Goal: Check status: Check status

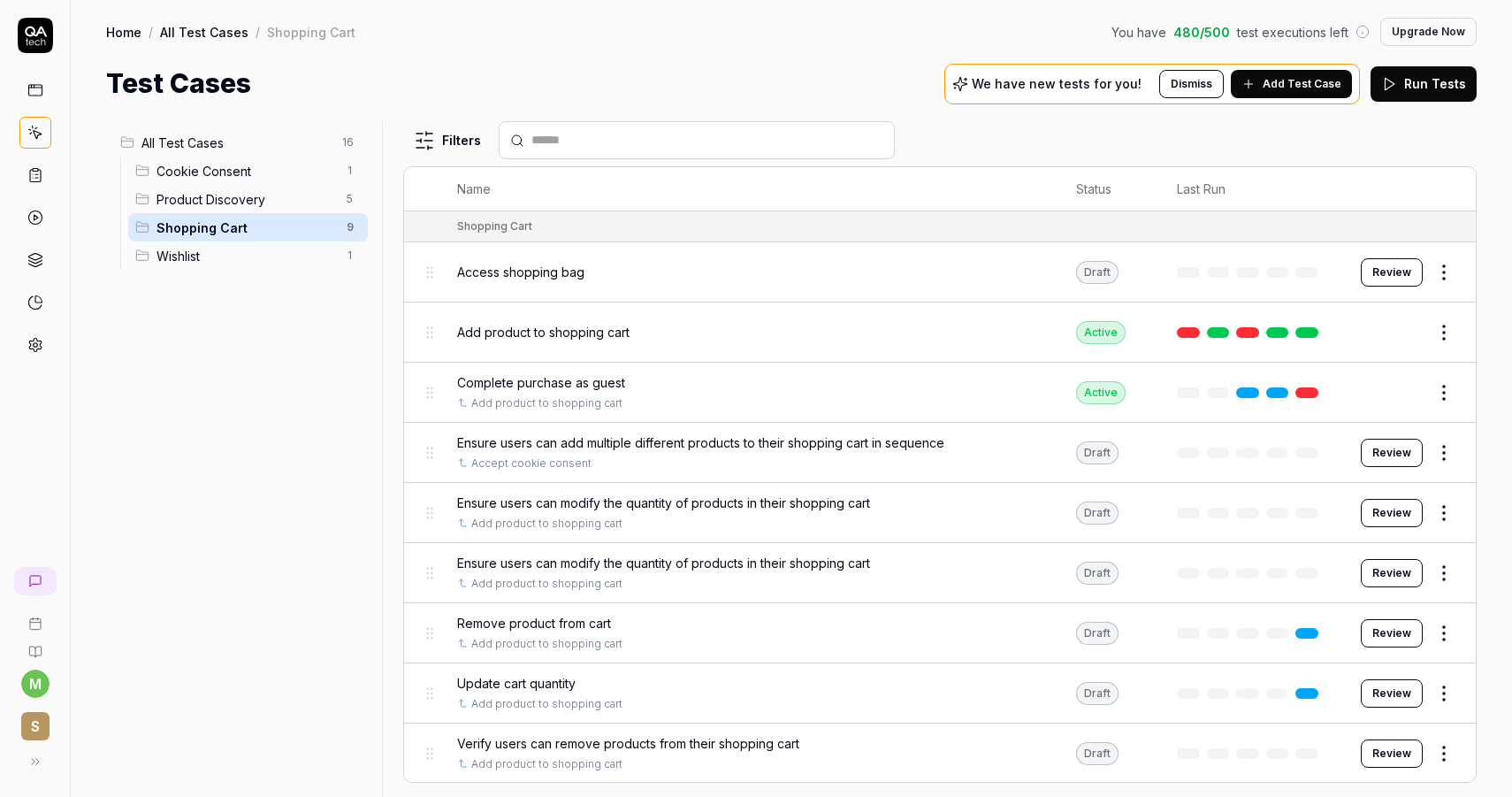
click at [47, 168] on link at bounding box center [35, 175] width 31 height 31
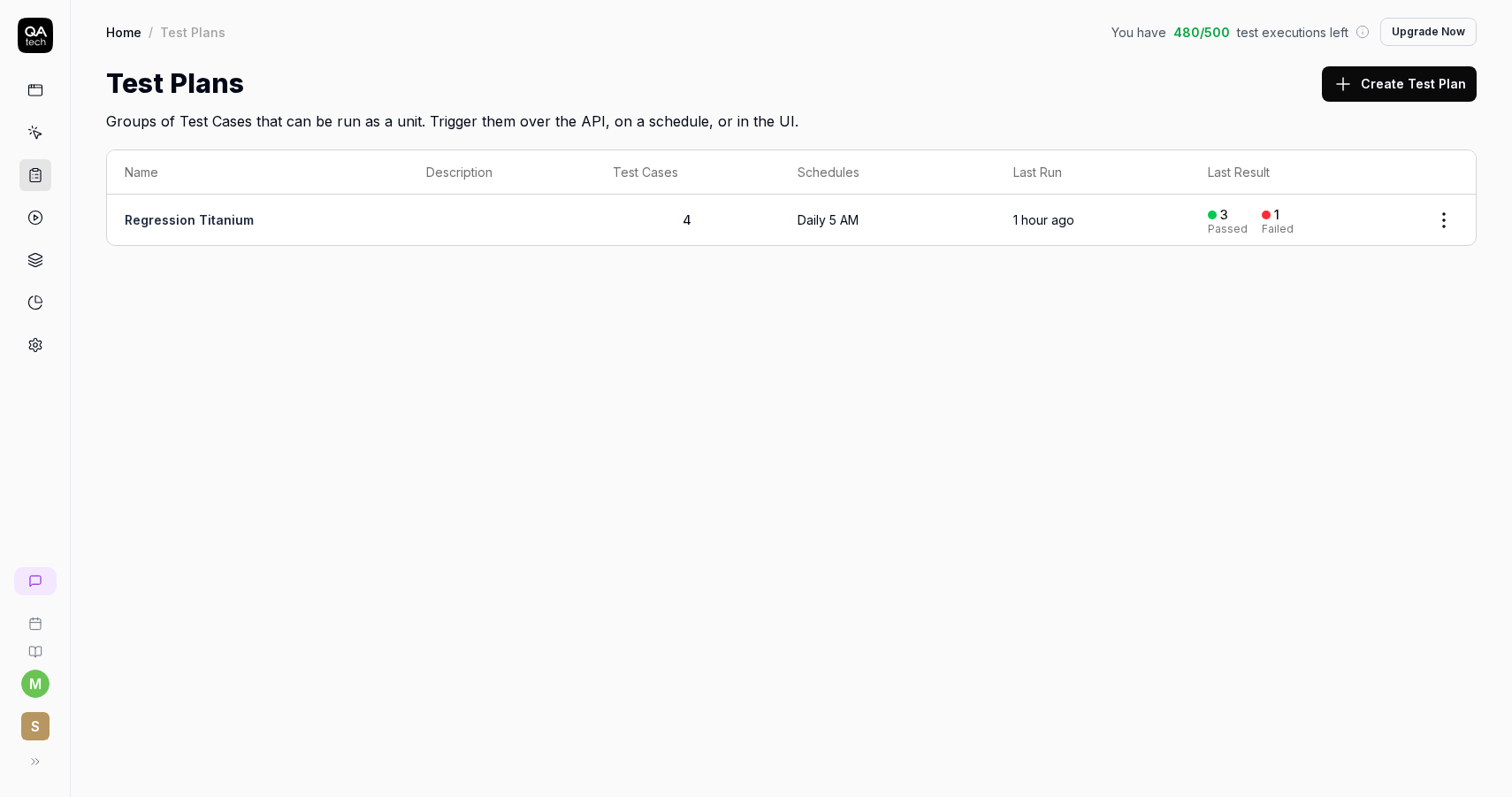
click at [1151, 218] on td "1 hour ago" at bounding box center [1093, 219] width 194 height 50
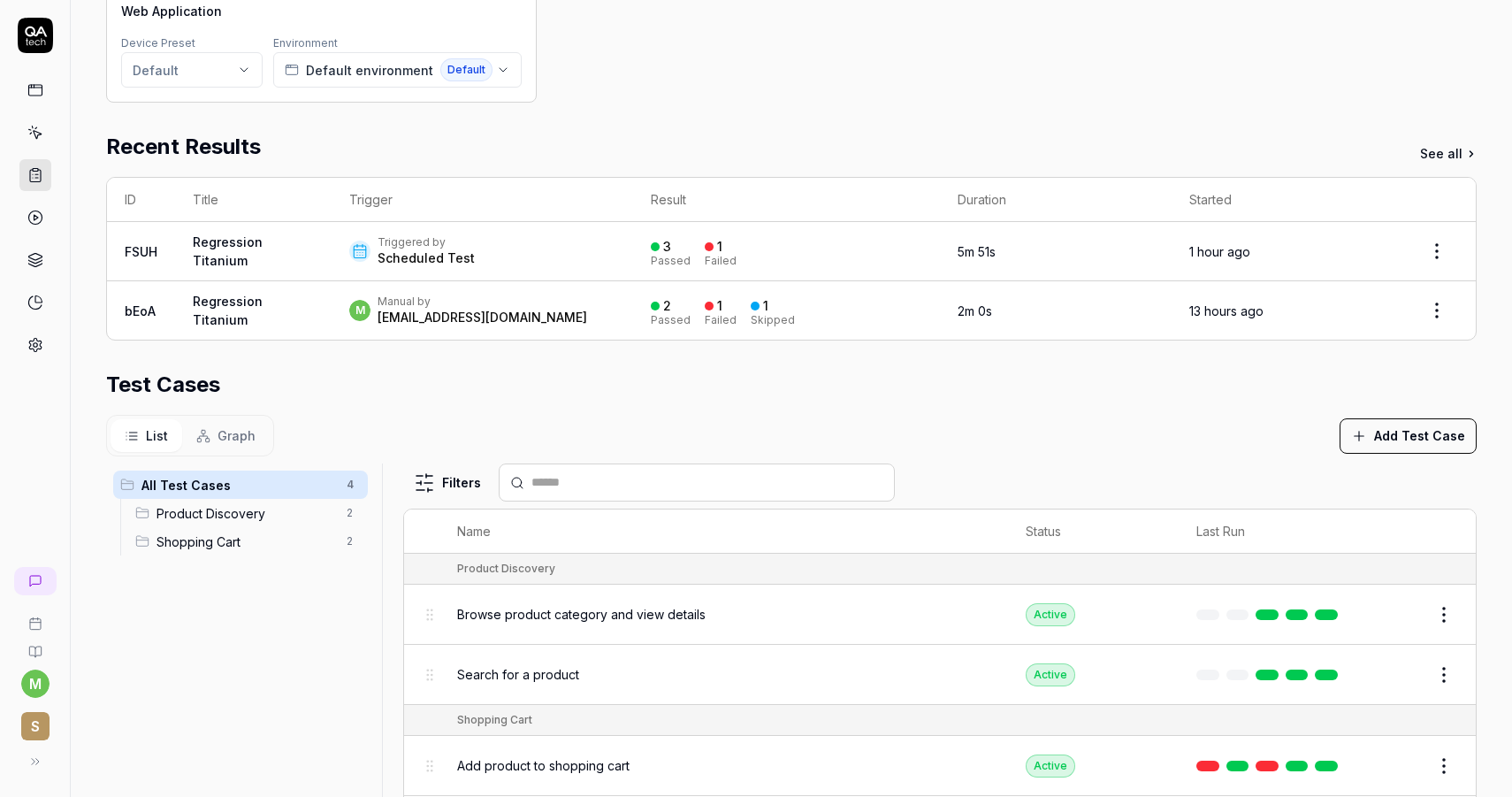
scroll to position [235, 0]
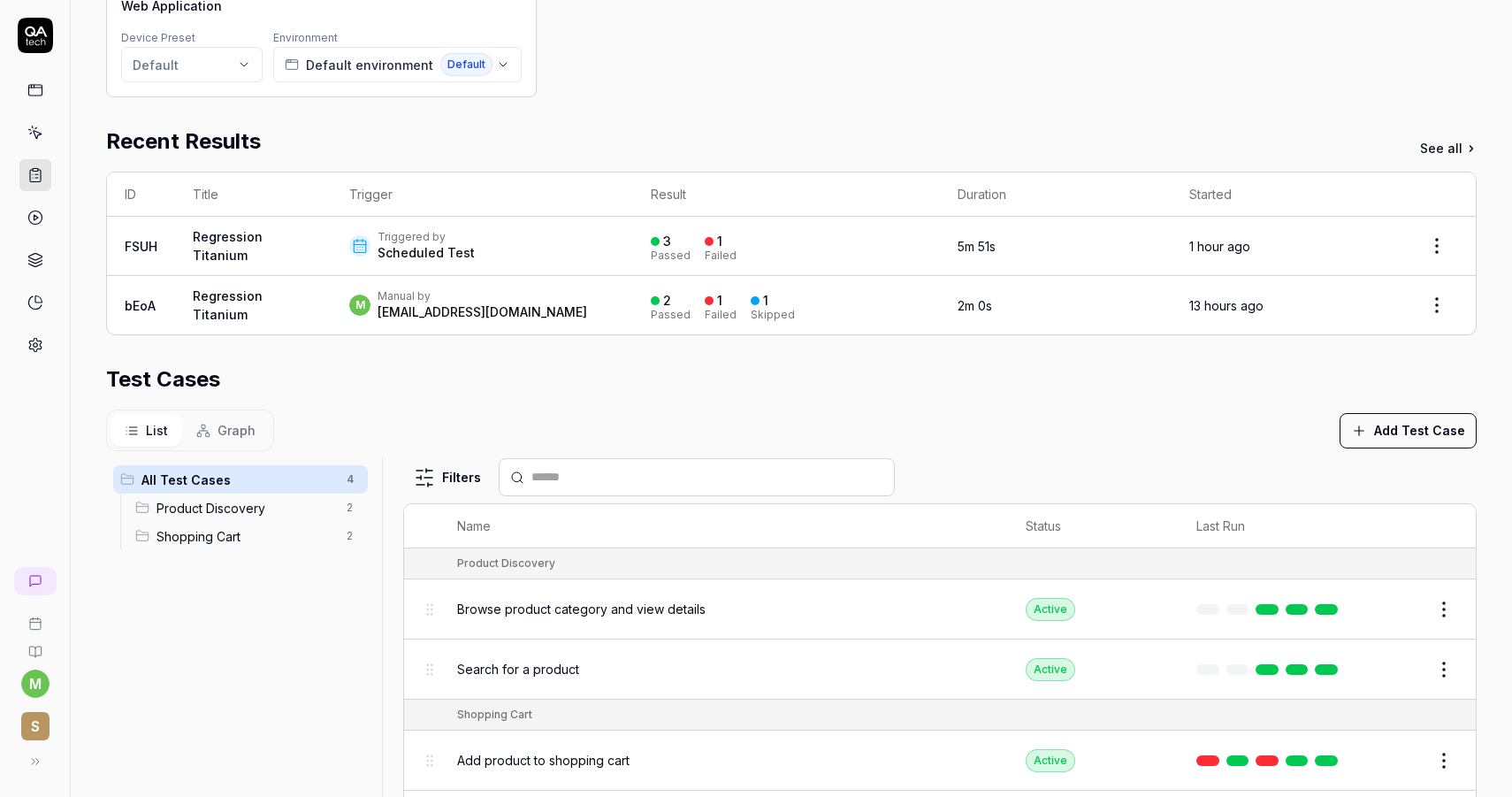
click at [852, 259] on div "3 Passed 1 Failed" at bounding box center [786, 246] width 271 height 30
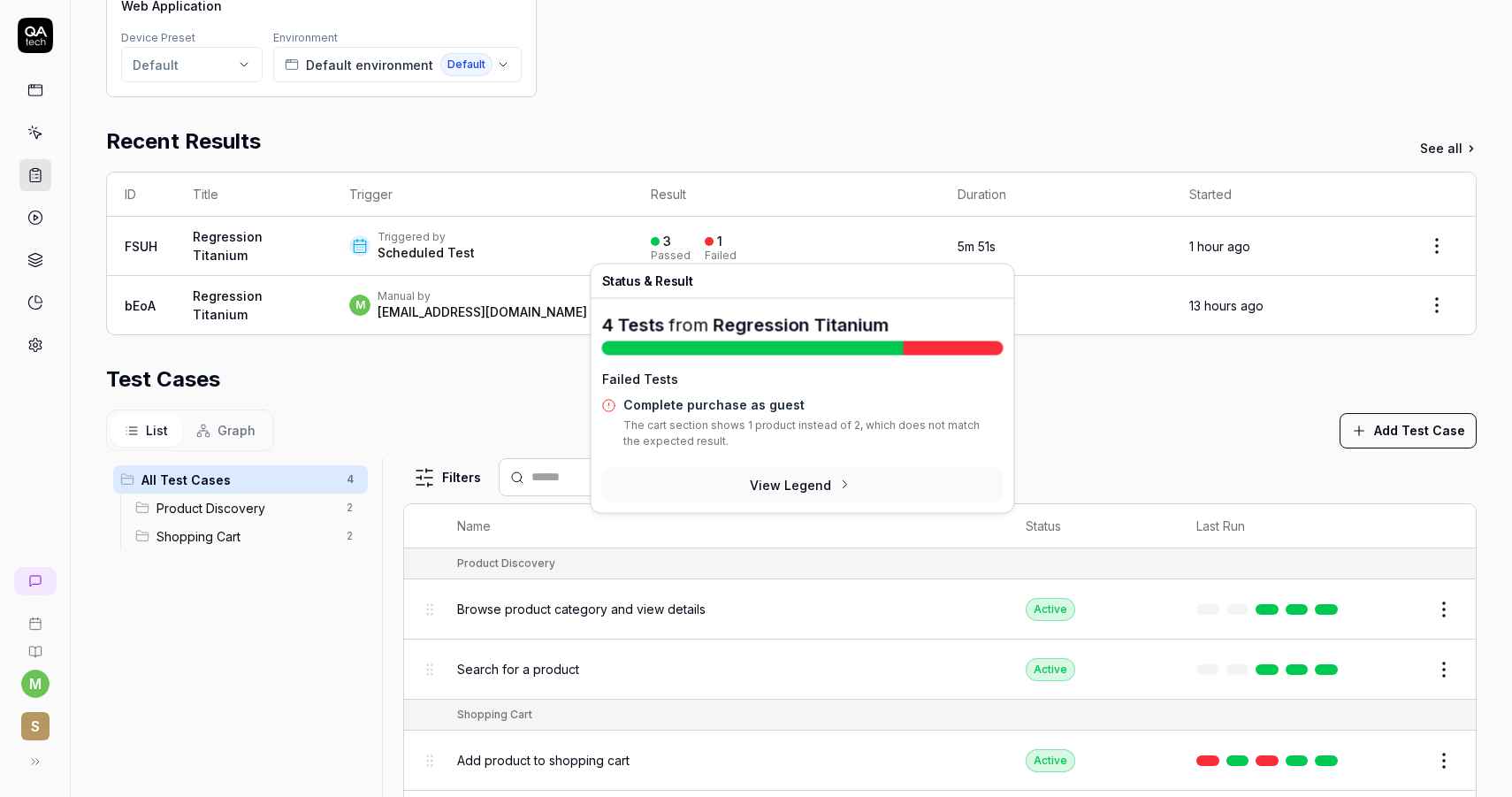
click at [852, 259] on div "3 Passed 1 Failed" at bounding box center [786, 246] width 271 height 30
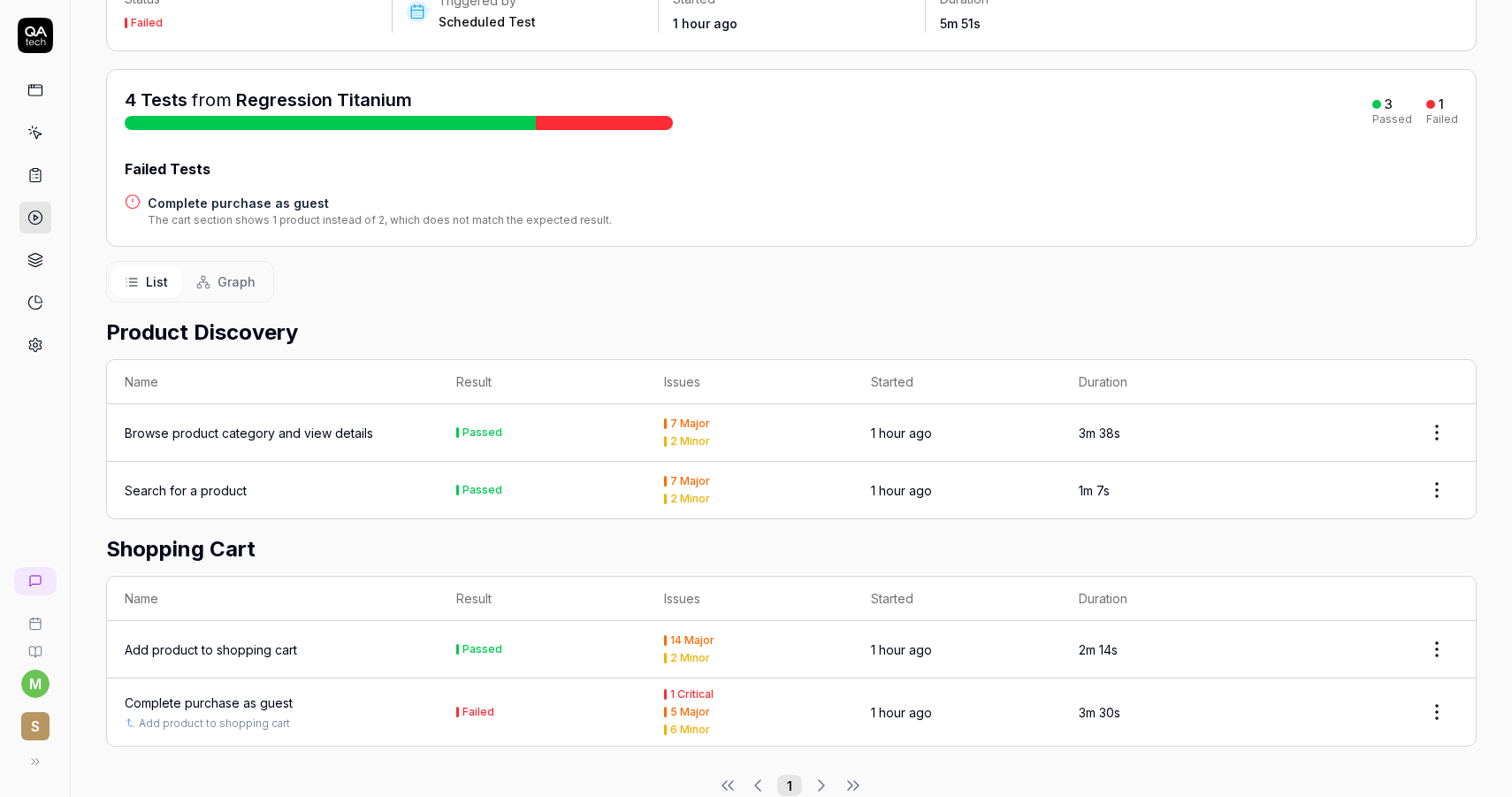
scroll to position [179, 0]
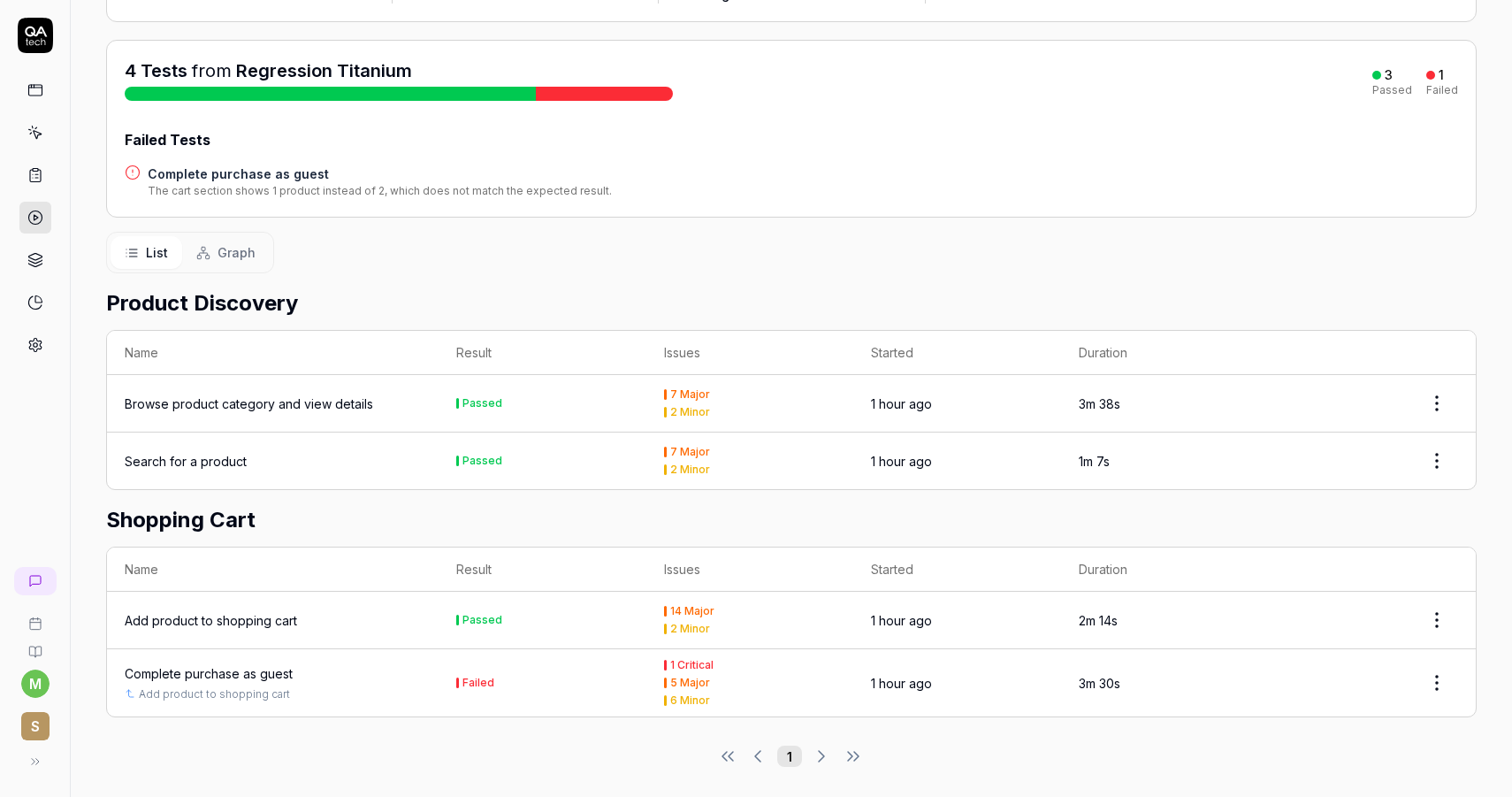
click at [237, 695] on link "Add product to shopping cart" at bounding box center [214, 693] width 151 height 16
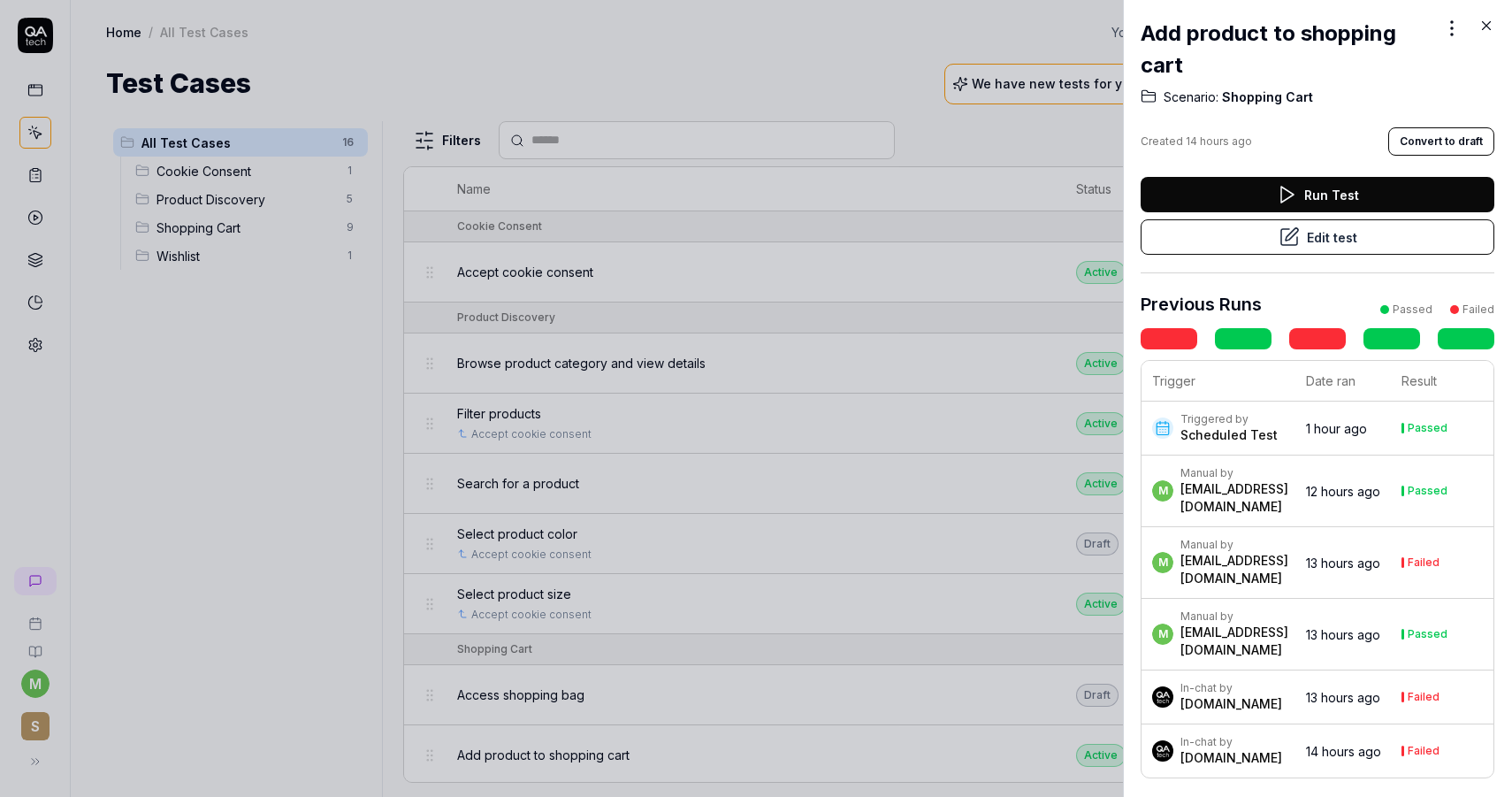
click at [1485, 18] on icon at bounding box center [1485, 25] width 16 height 16
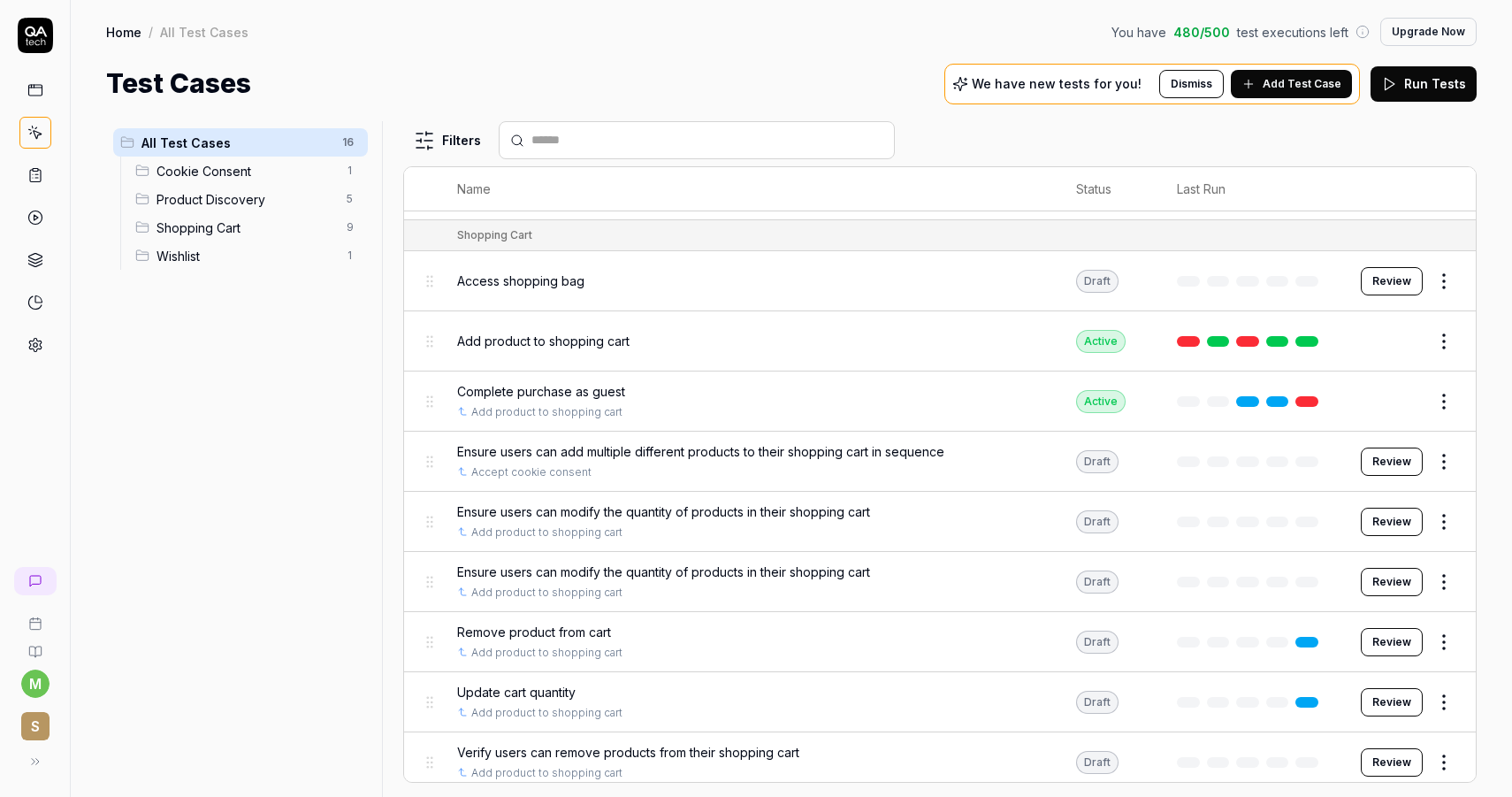
scroll to position [415, 0]
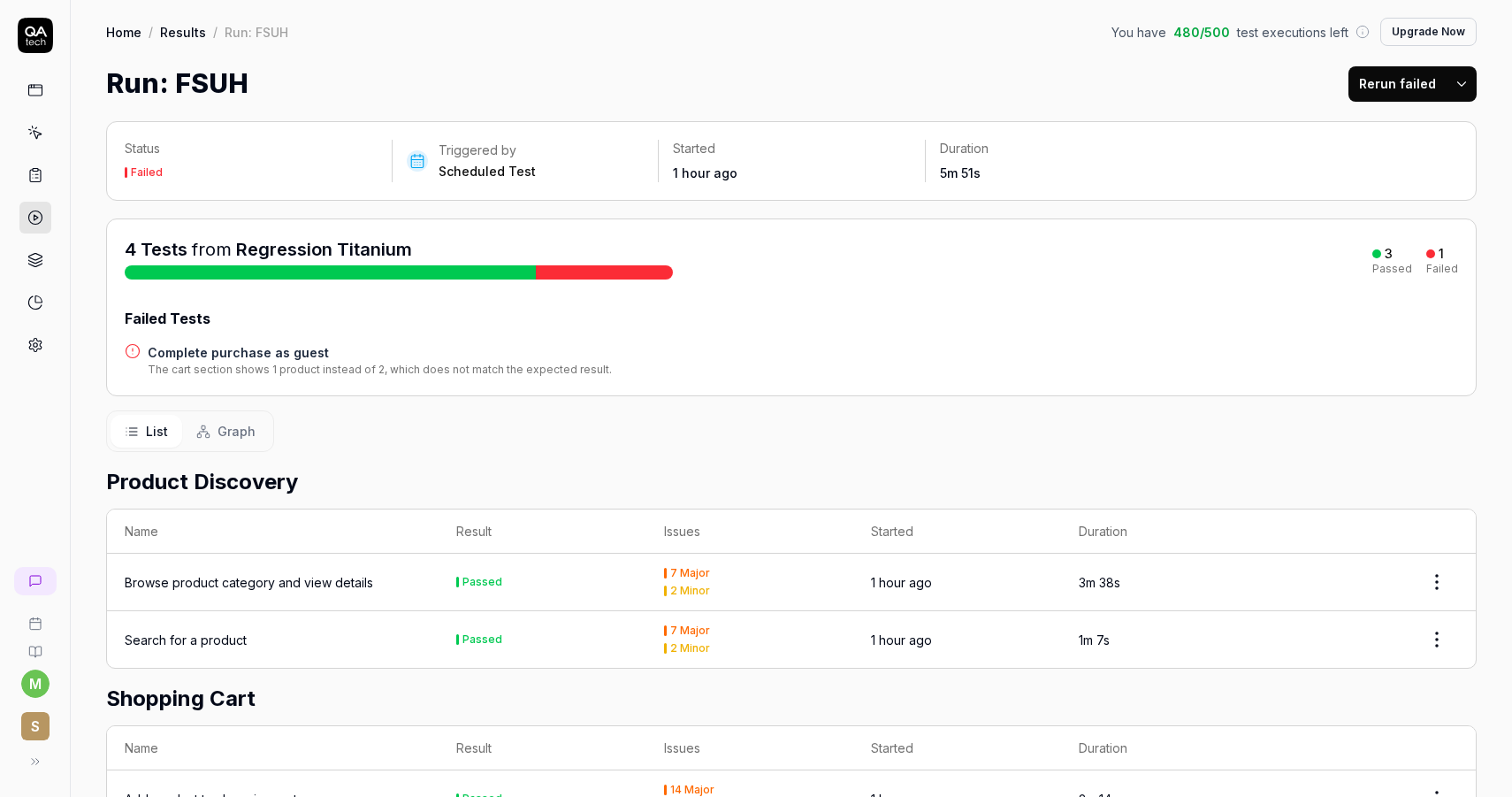
scroll to position [179, 0]
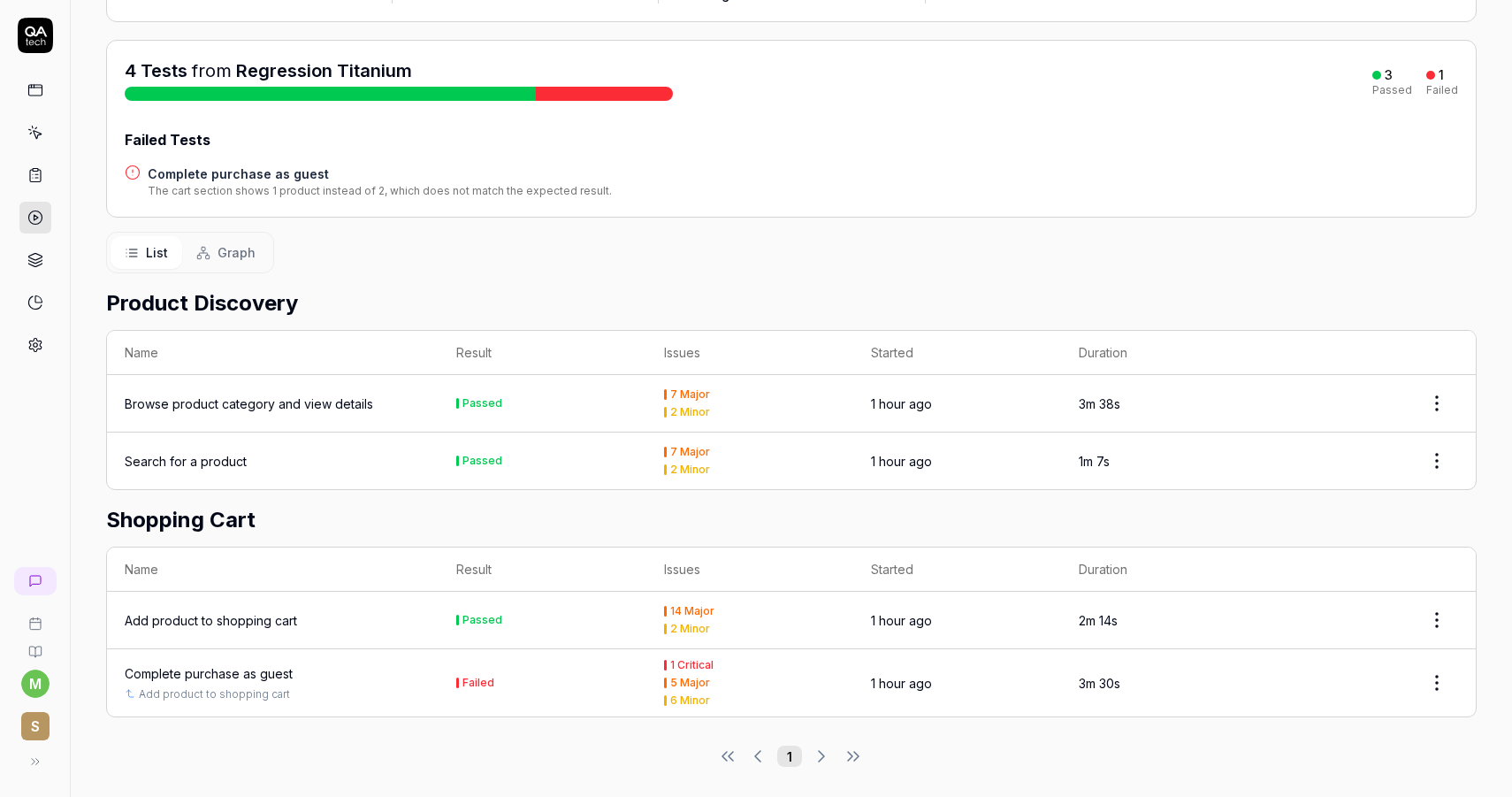
click at [274, 665] on div "Complete purchase as guest" at bounding box center [209, 674] width 168 height 19
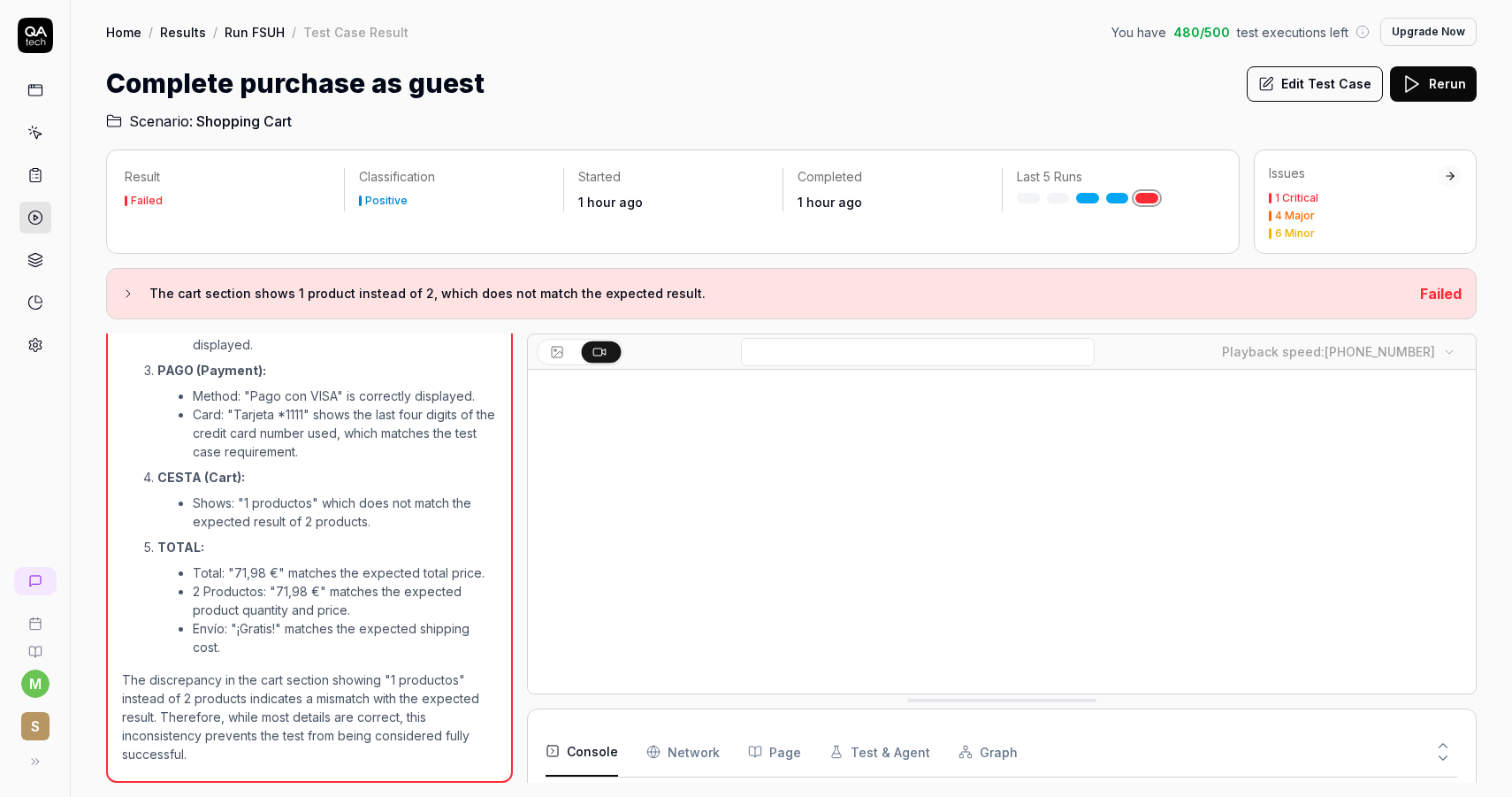
scroll to position [2082, 0]
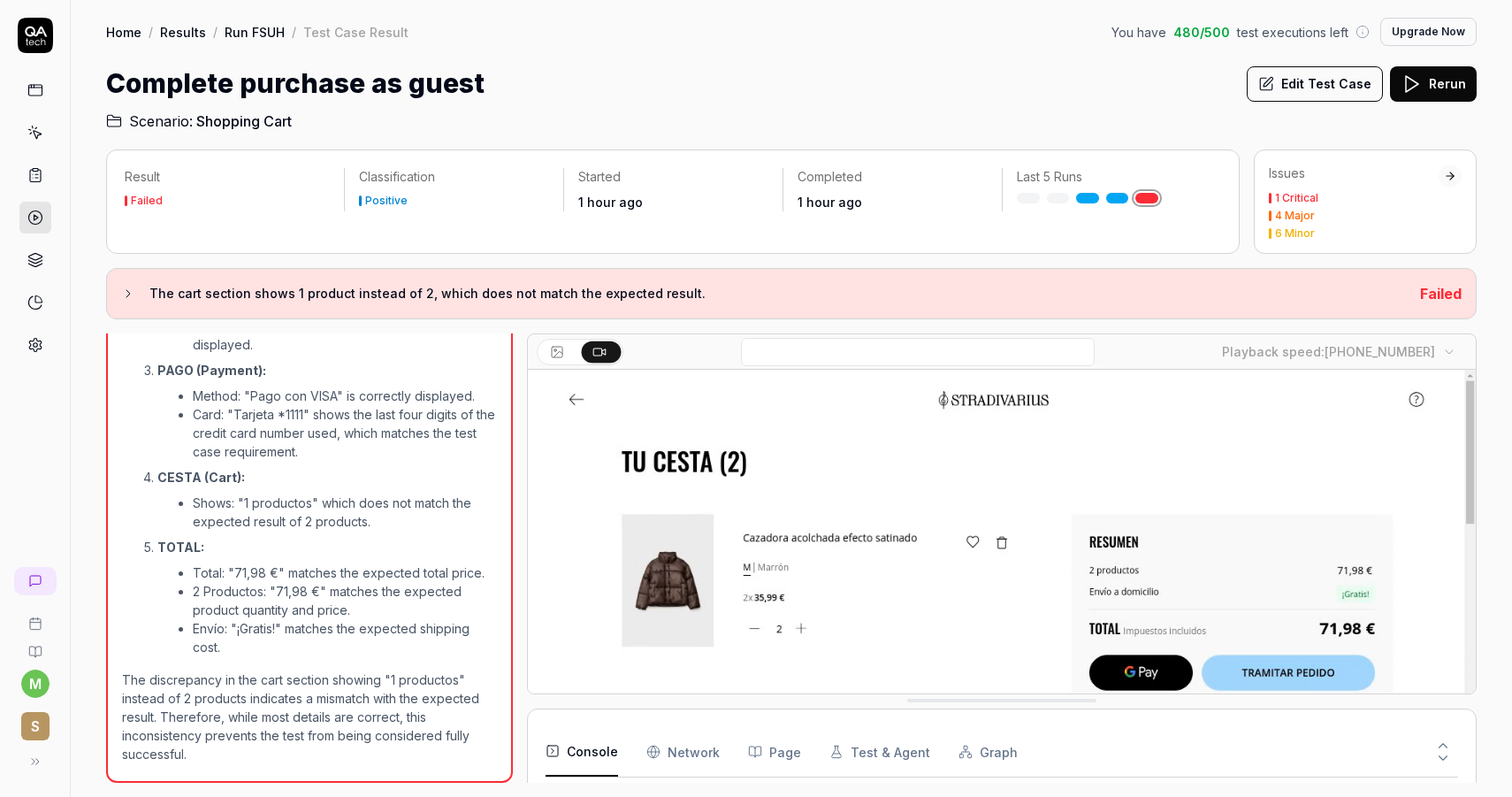
click at [130, 294] on icon at bounding box center [128, 293] width 14 height 14
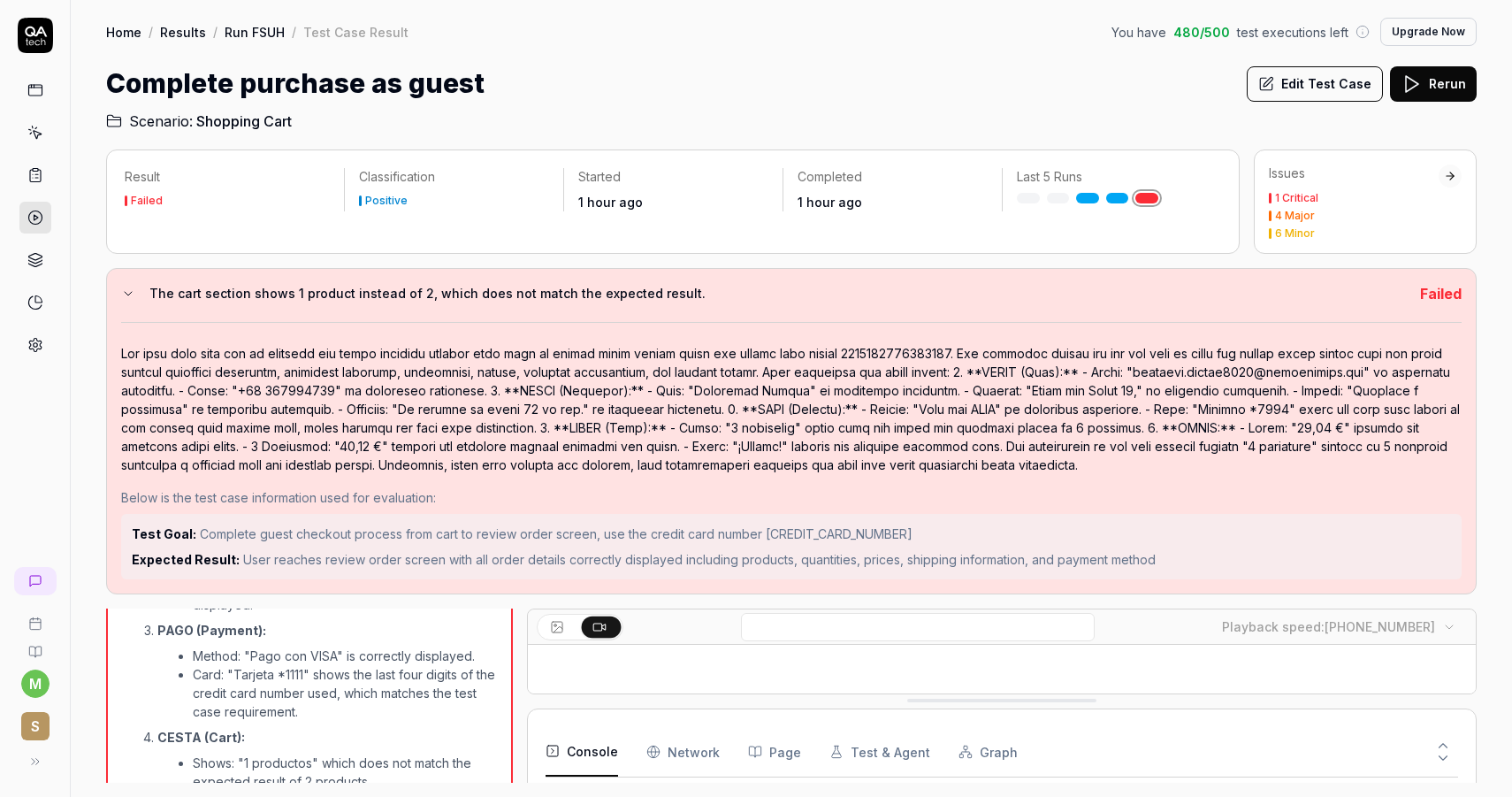
click at [130, 297] on icon at bounding box center [128, 293] width 14 height 14
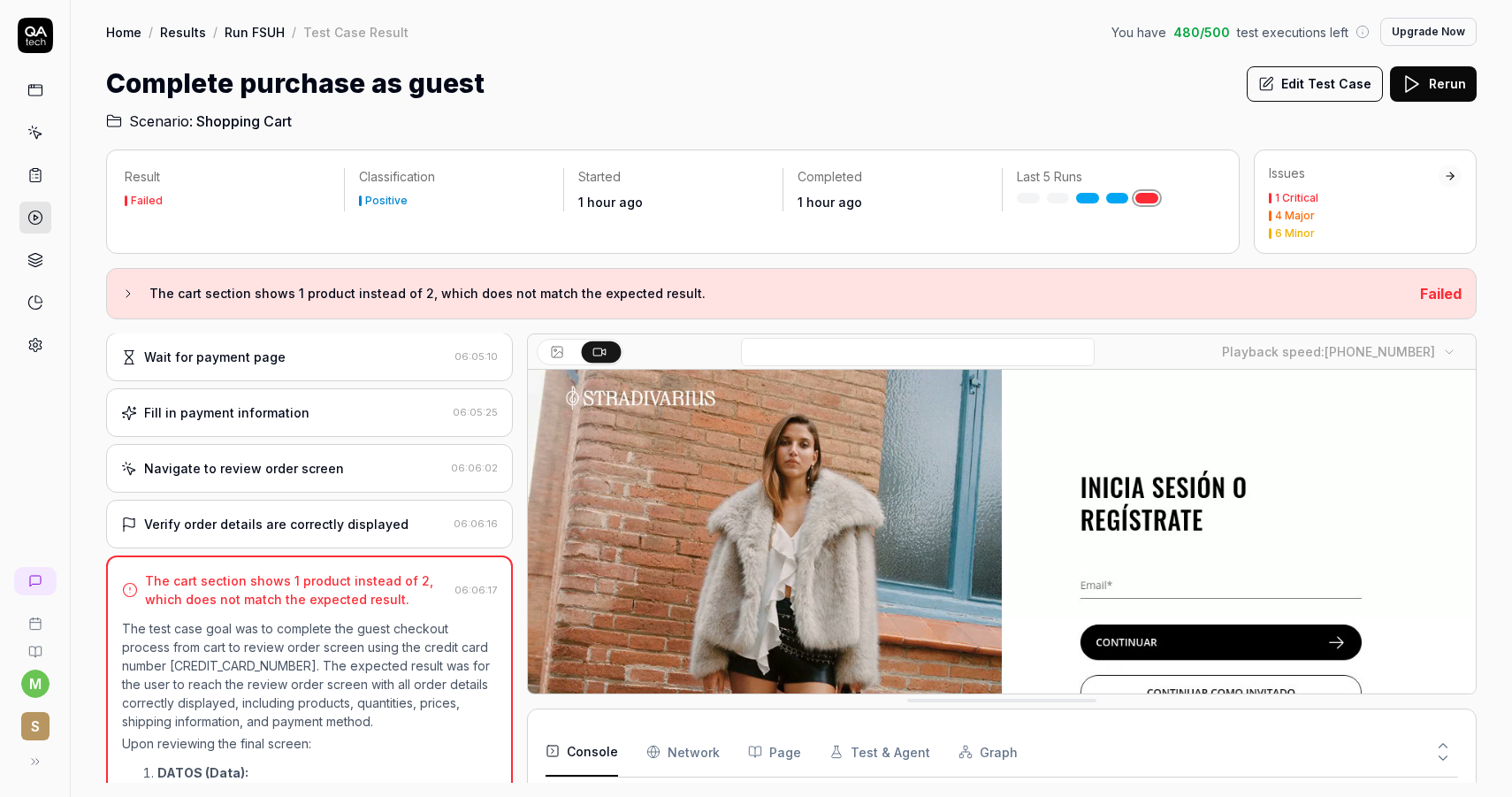
scroll to position [380, 0]
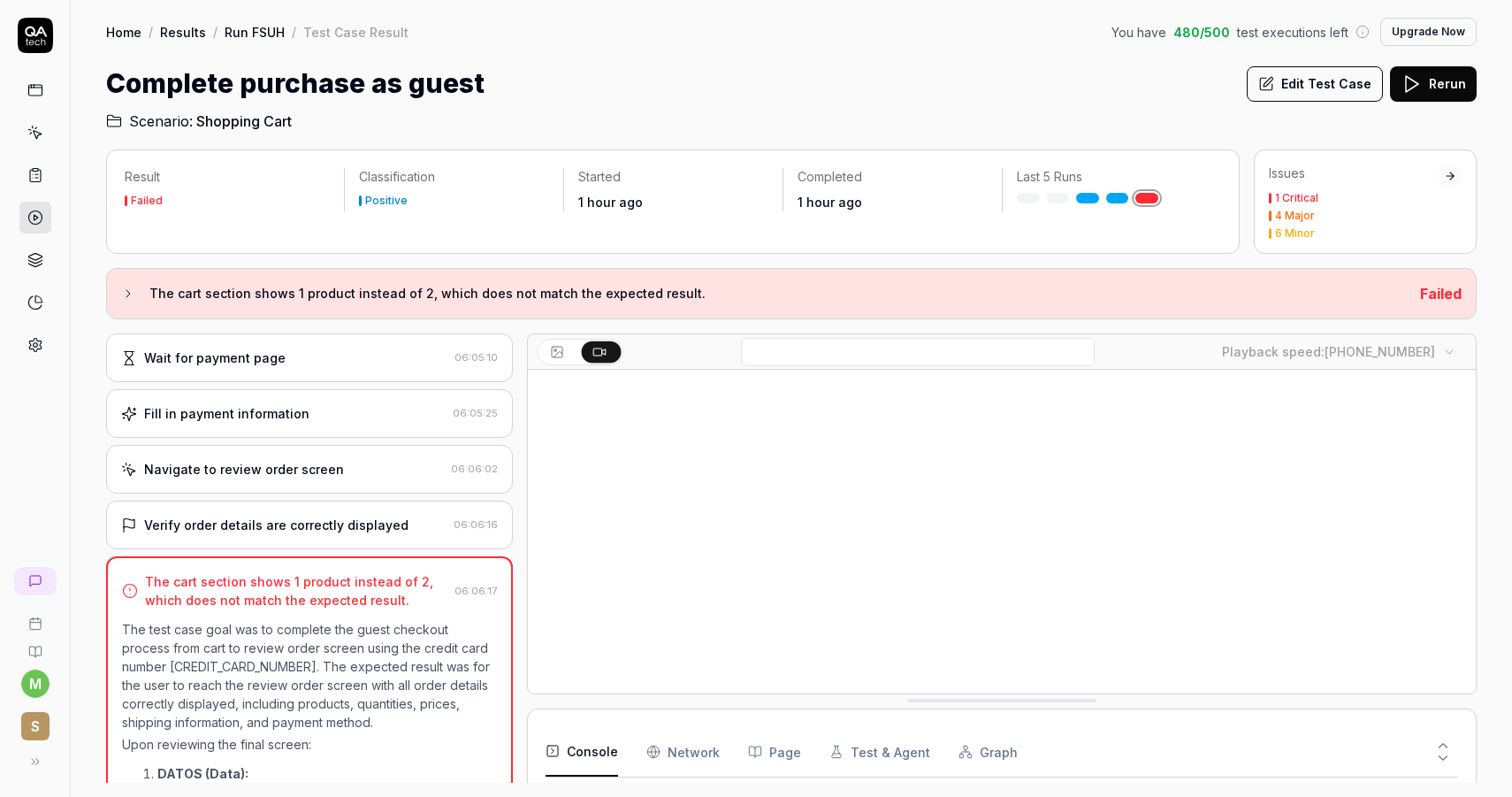
click at [419, 603] on div "The cart section shows 1 product instead of 2, which does not match the expecte…" at bounding box center [296, 591] width 303 height 37
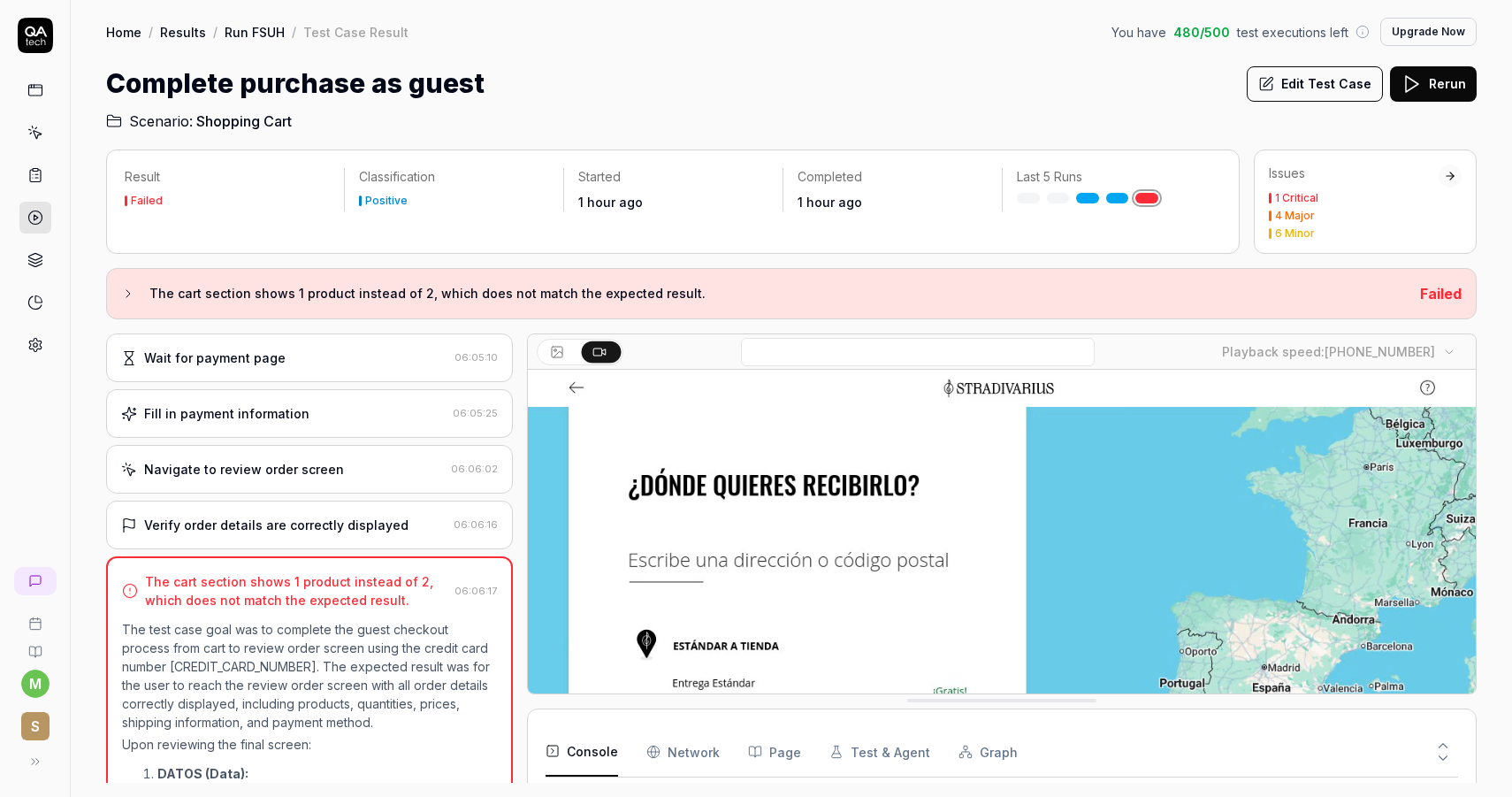
click at [407, 549] on div "Verify order details are correctly displayed 06:06:16" at bounding box center [310, 525] width 407 height 49
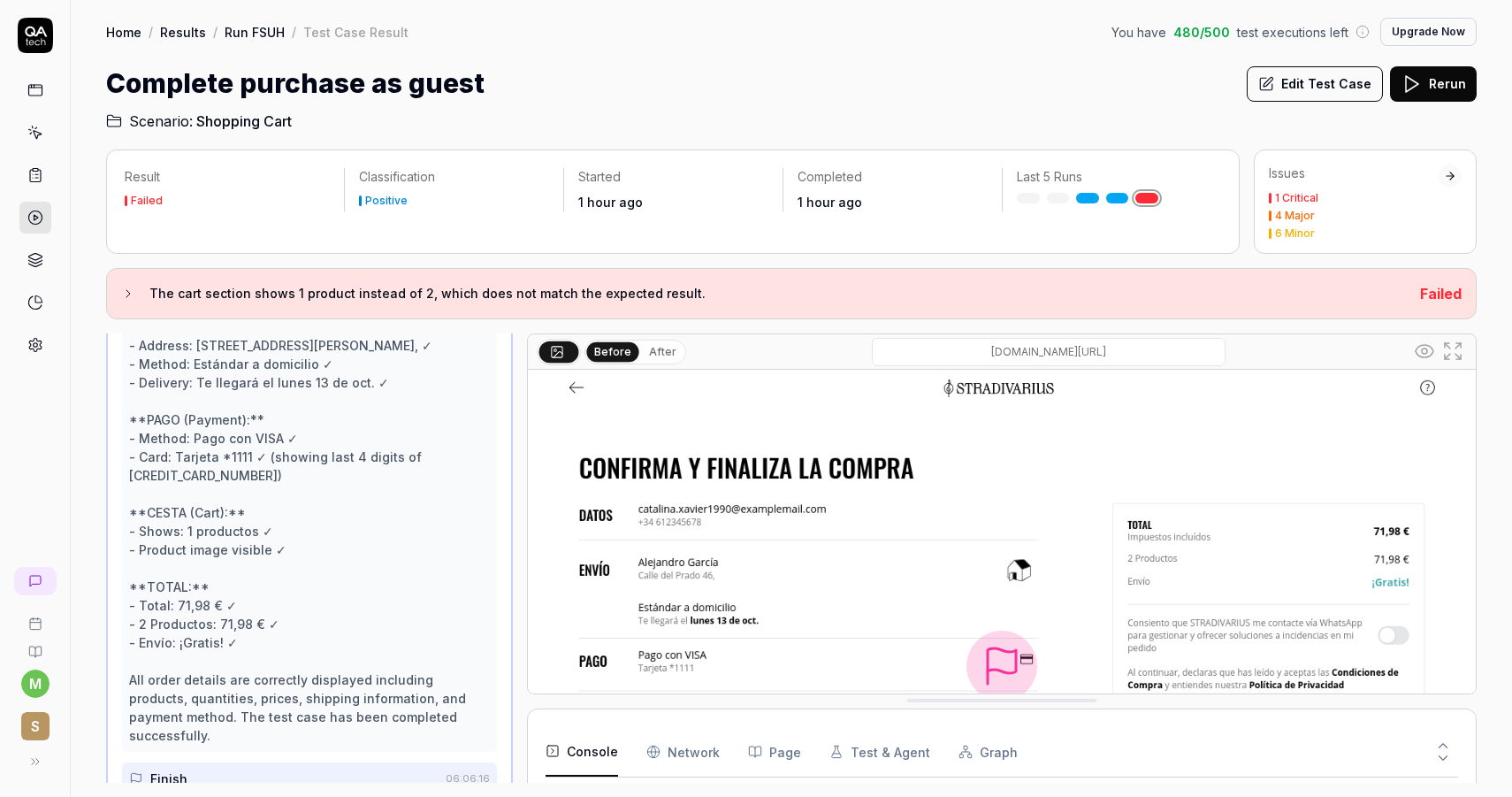
scroll to position [825, 0]
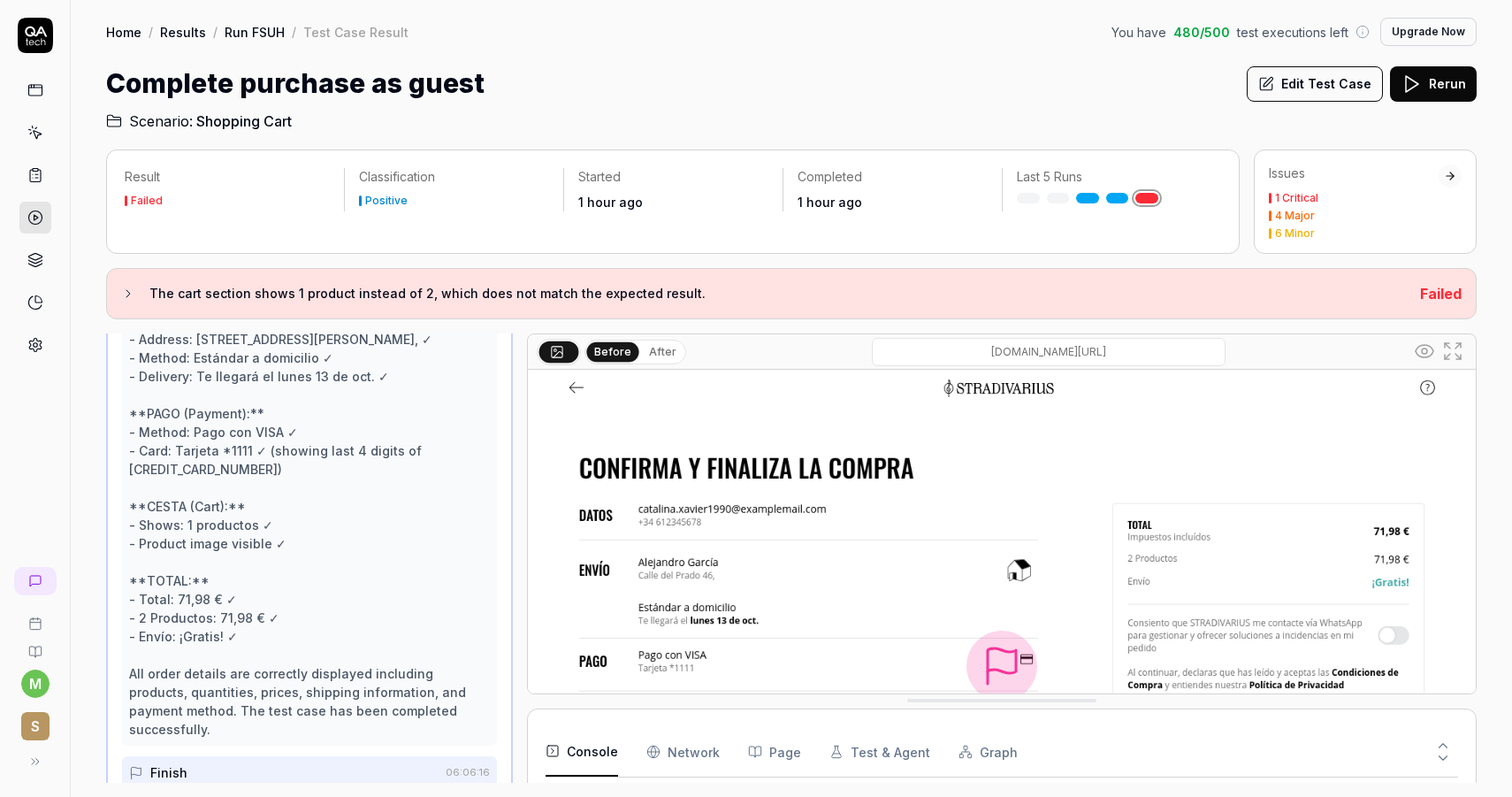
click at [650, 355] on button "After" at bounding box center [663, 352] width 42 height 19
click at [616, 352] on button "Before" at bounding box center [612, 352] width 51 height 19
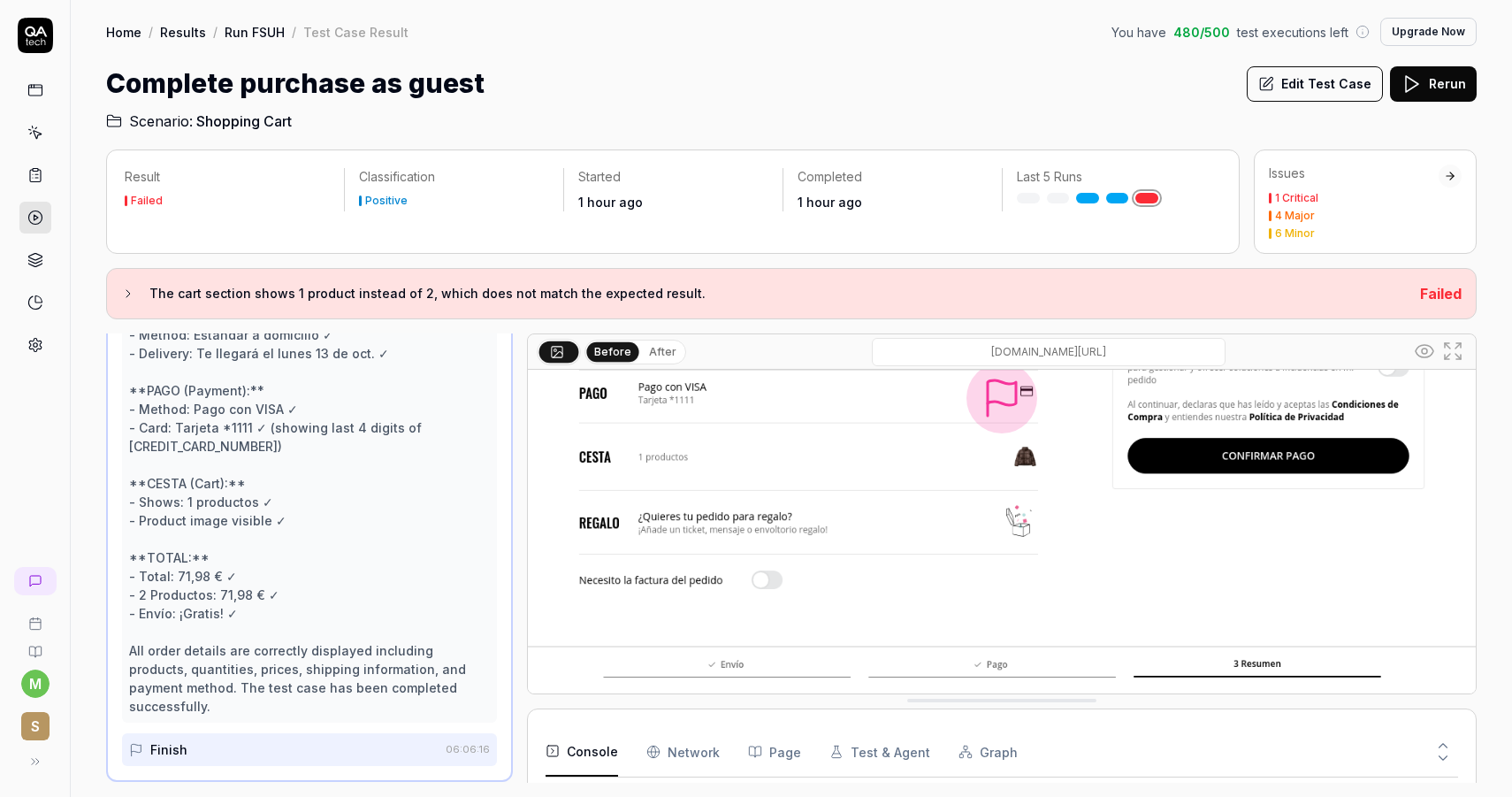
scroll to position [900, 0]
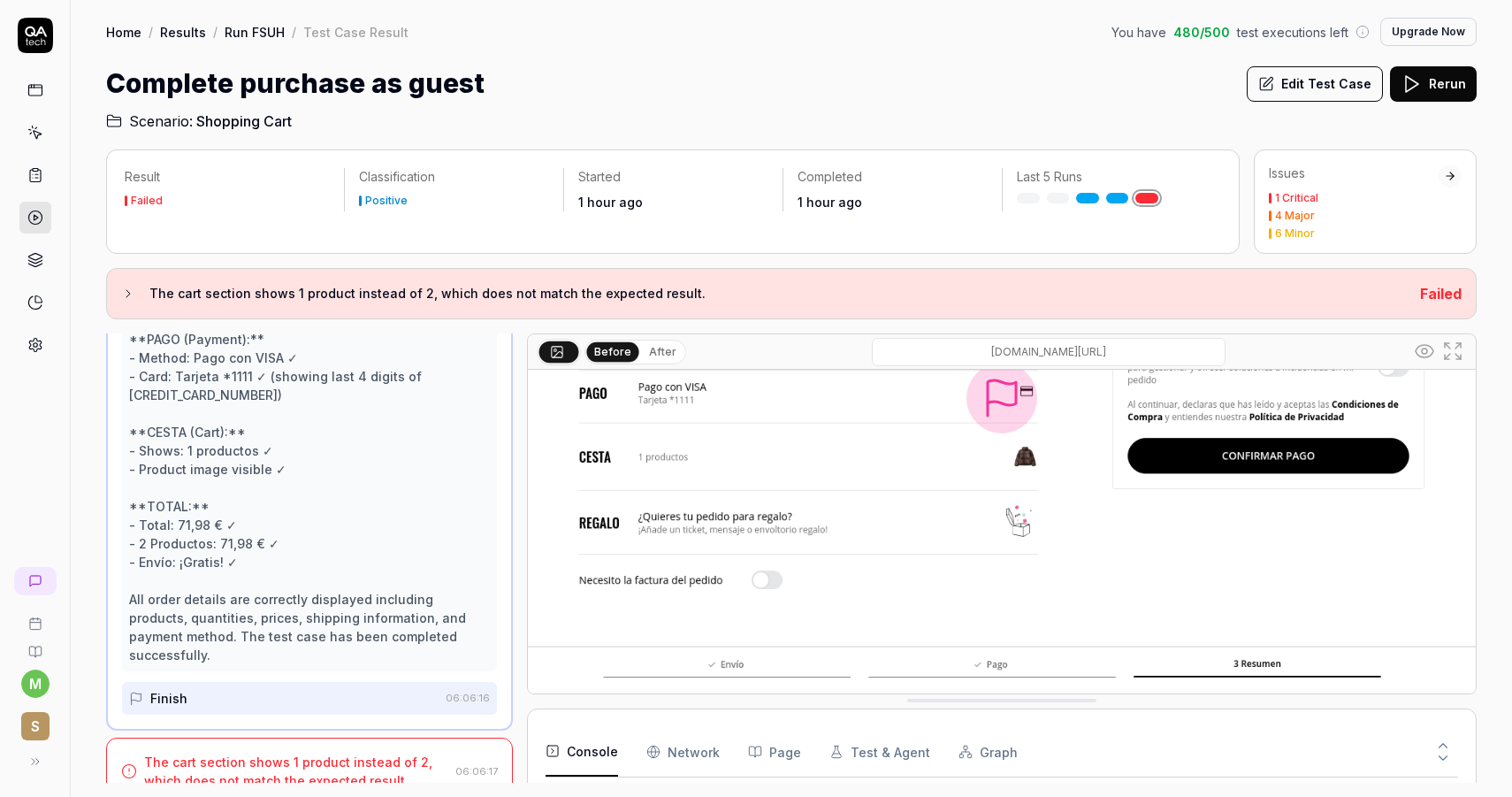
click at [419, 753] on div "The cart section shows 1 product instead of 2, which does not match the expecte…" at bounding box center [296, 771] width 304 height 37
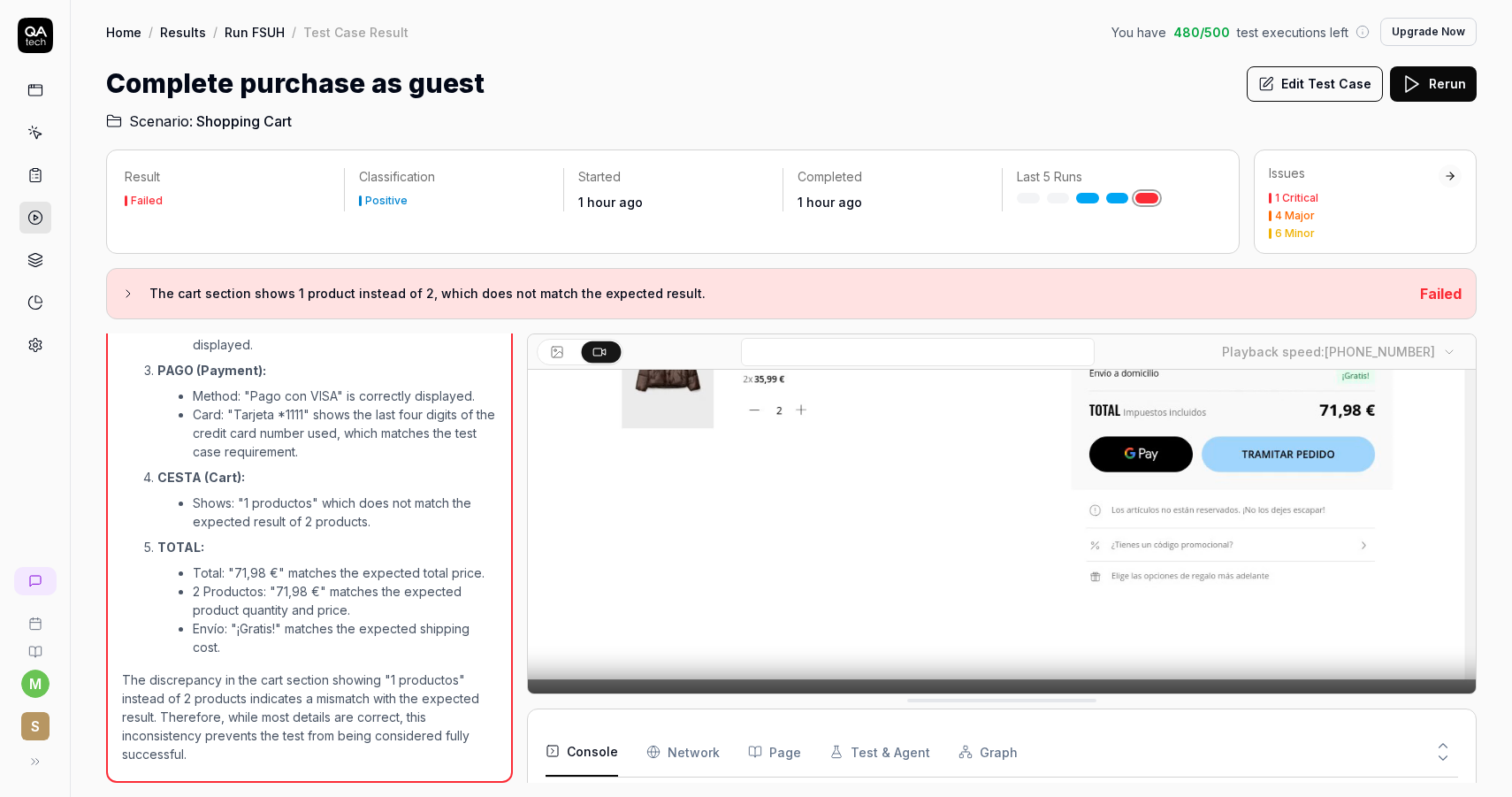
scroll to position [268, 0]
